Goal: Navigation & Orientation: Find specific page/section

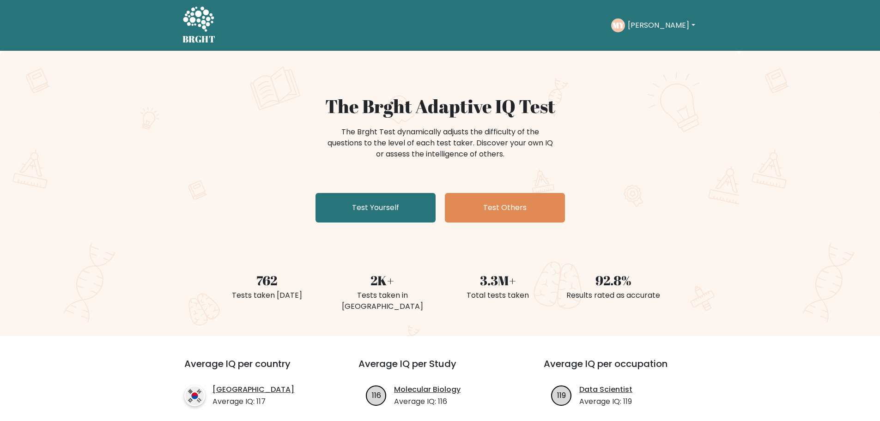
drag, startPoint x: 644, startPoint y: 14, endPoint x: 644, endPoint y: 21, distance: 6.9
click at [644, 16] on div "BRGHT BRGHT Take the test MY Miguel Dashboard Profile Settings Logout Dashboard…" at bounding box center [440, 25] width 526 height 43
click at [644, 21] on button "[PERSON_NAME]" at bounding box center [661, 25] width 73 height 12
click at [655, 41] on link "Dashboard" at bounding box center [647, 44] width 73 height 15
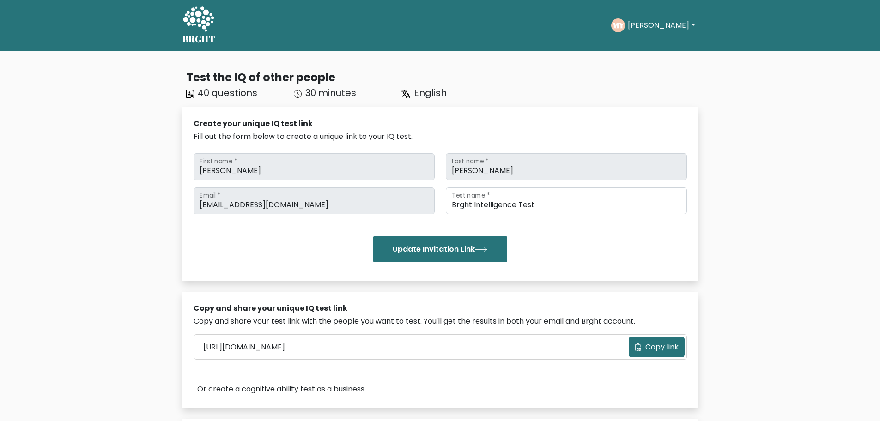
click at [646, 29] on button "[PERSON_NAME]" at bounding box center [661, 25] width 73 height 12
click at [644, 57] on link "Profile" at bounding box center [647, 59] width 73 height 15
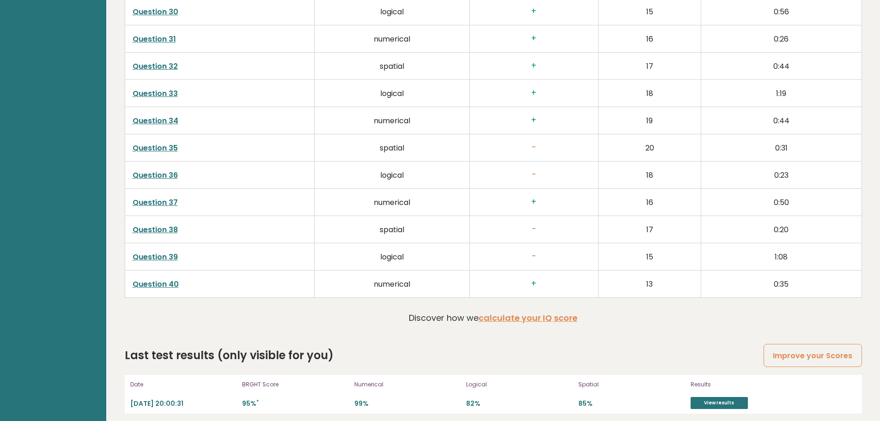
scroll to position [2360, 0]
